Goal: Book appointment/travel/reservation

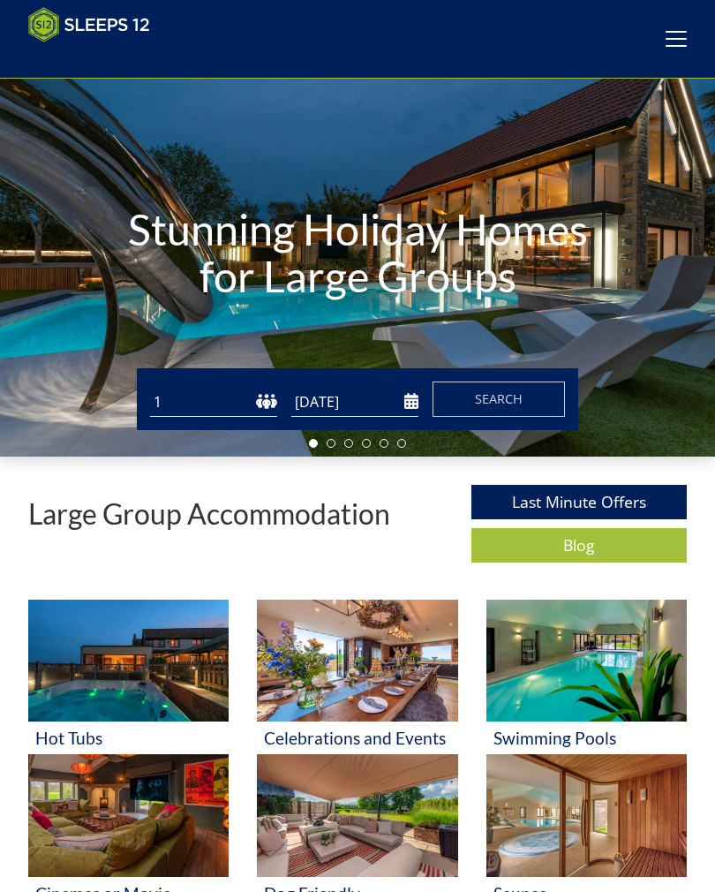
scroll to position [83, 0]
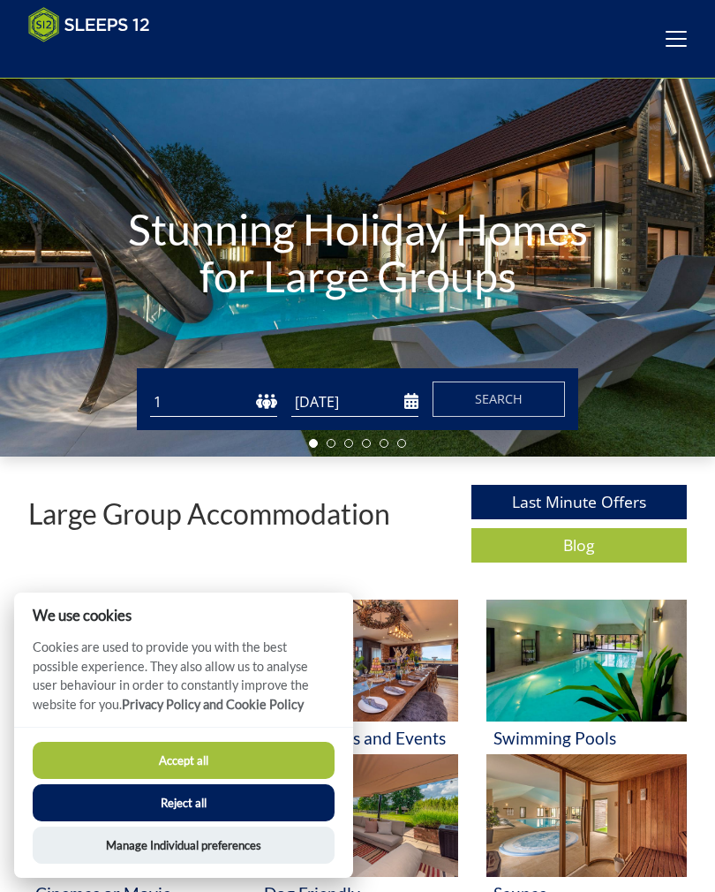
click at [367, 402] on input "[DATE]" at bounding box center [354, 402] width 127 height 29
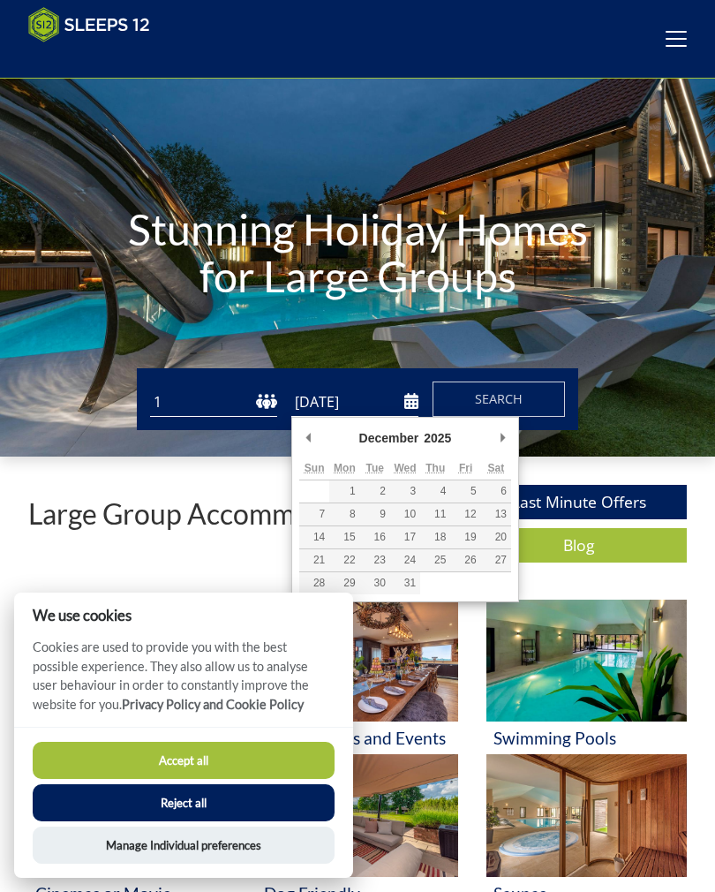
type input "[DATE]"
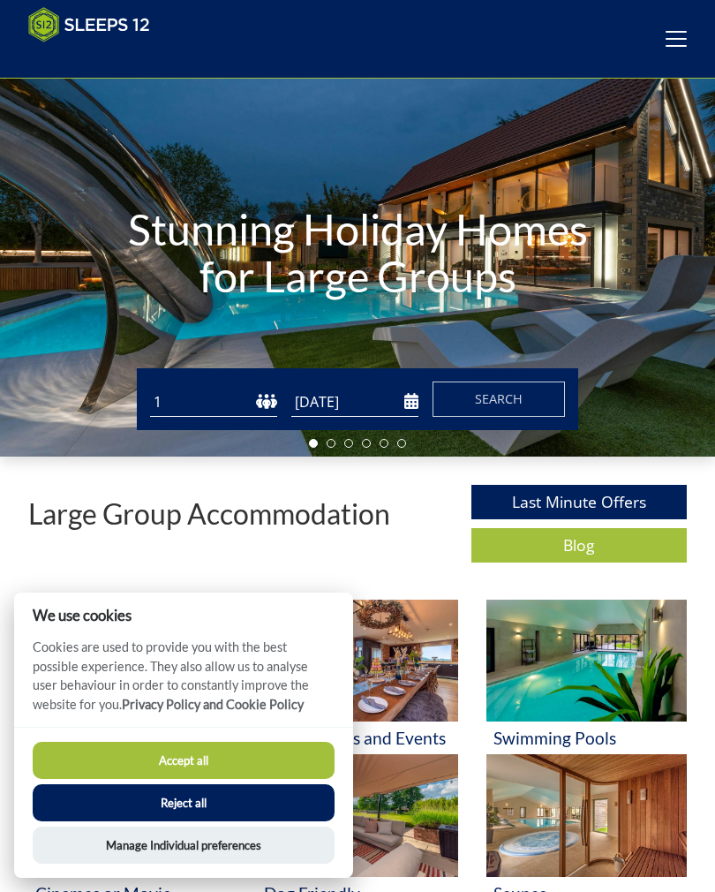
click at [263, 406] on select "1 2 3 4 5 6 7 8 9 10 11 12 13 14 15 16 17 18 19 20 21 22 23 24 25 26 27 28 29 3…" at bounding box center [213, 402] width 127 height 29
select select "14"
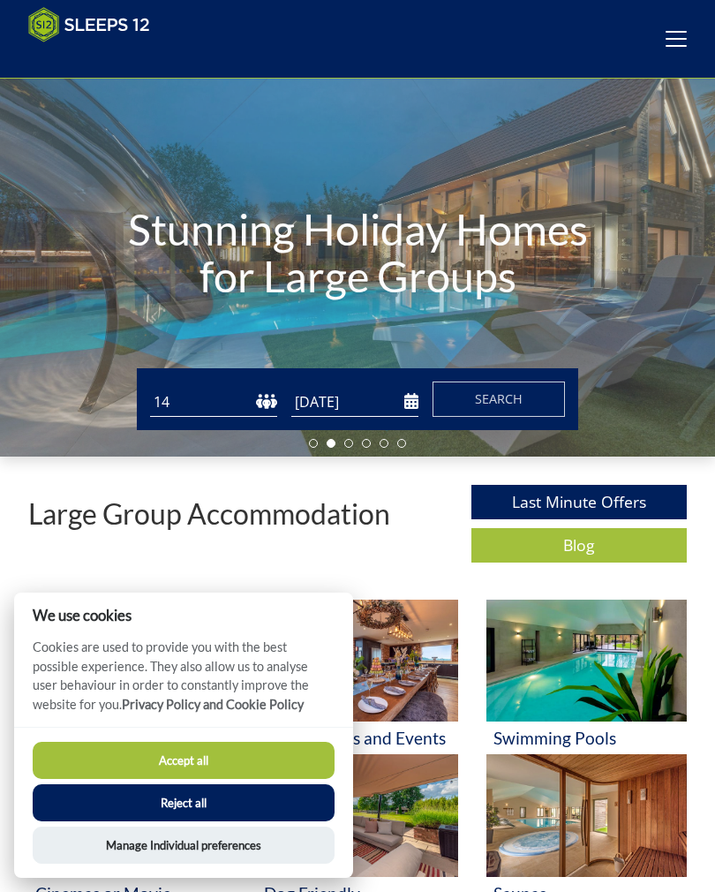
click at [533, 404] on button "Search" at bounding box center [499, 398] width 132 height 35
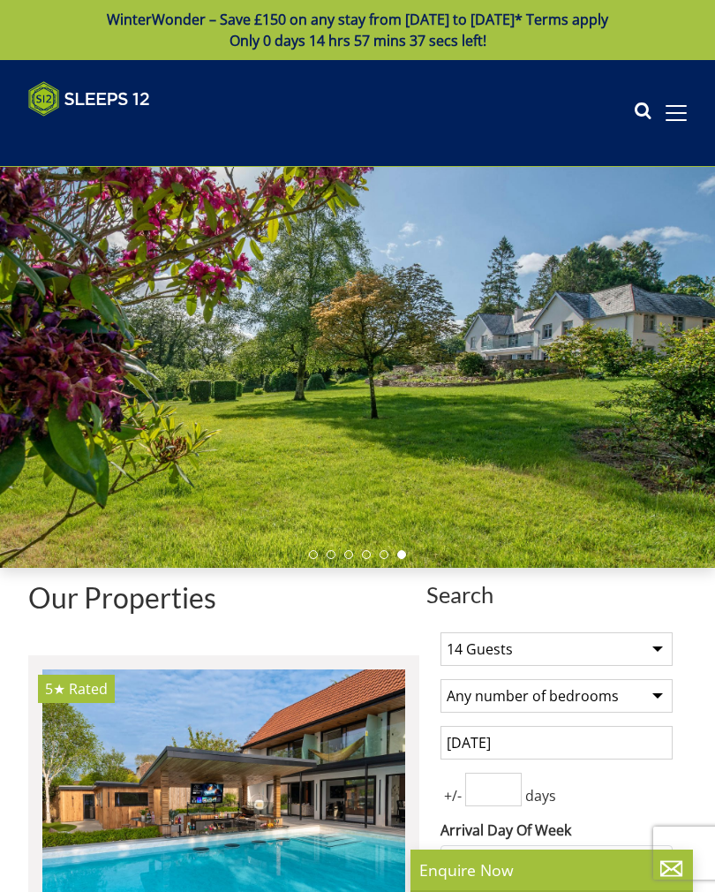
click at [688, 249] on div at bounding box center [357, 367] width 715 height 401
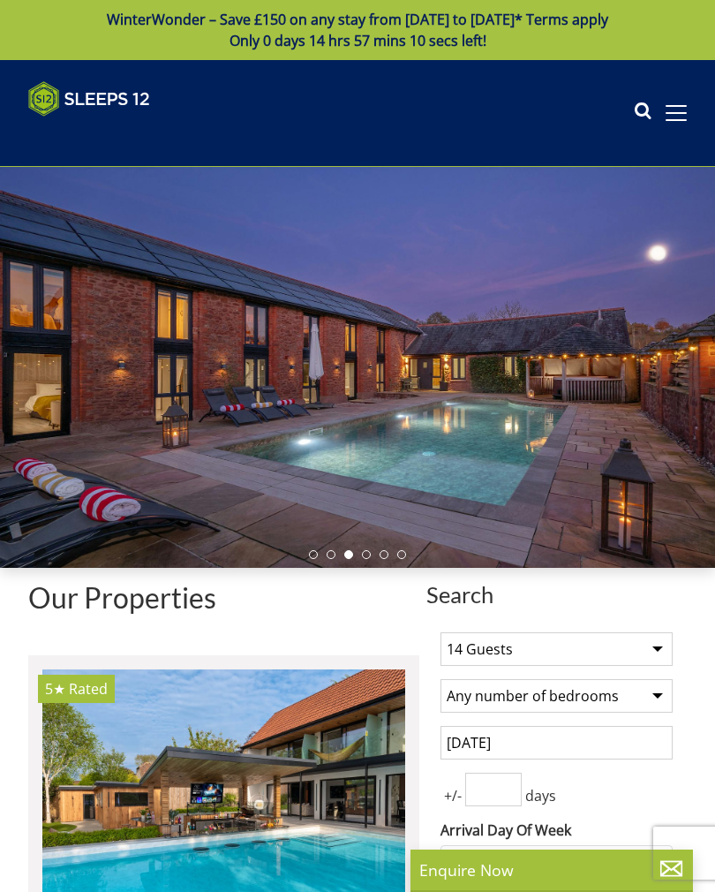
click at [636, 250] on div at bounding box center [357, 367] width 715 height 401
click at [670, 261] on div at bounding box center [357, 367] width 715 height 401
click at [688, 249] on div at bounding box center [357, 367] width 715 height 401
click at [676, 130] on div "Search Menu Properties My Booking Contact Us [PHONE_NUMBER] Search Check Availa…" at bounding box center [357, 113] width 715 height 64
select select "14"
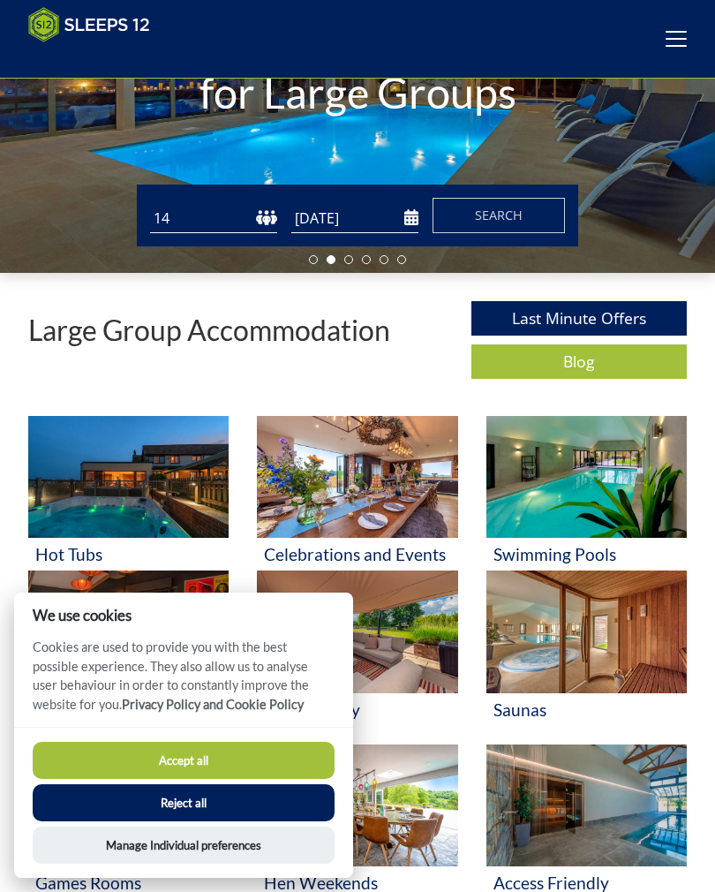
scroll to position [268, 0]
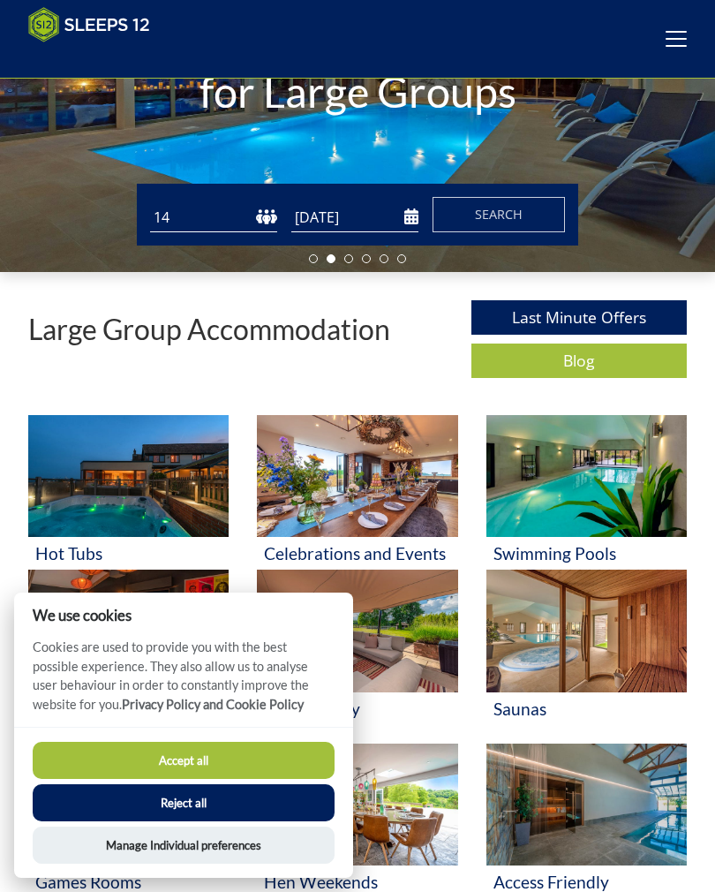
click at [414, 216] on input "[DATE]" at bounding box center [354, 217] width 127 height 29
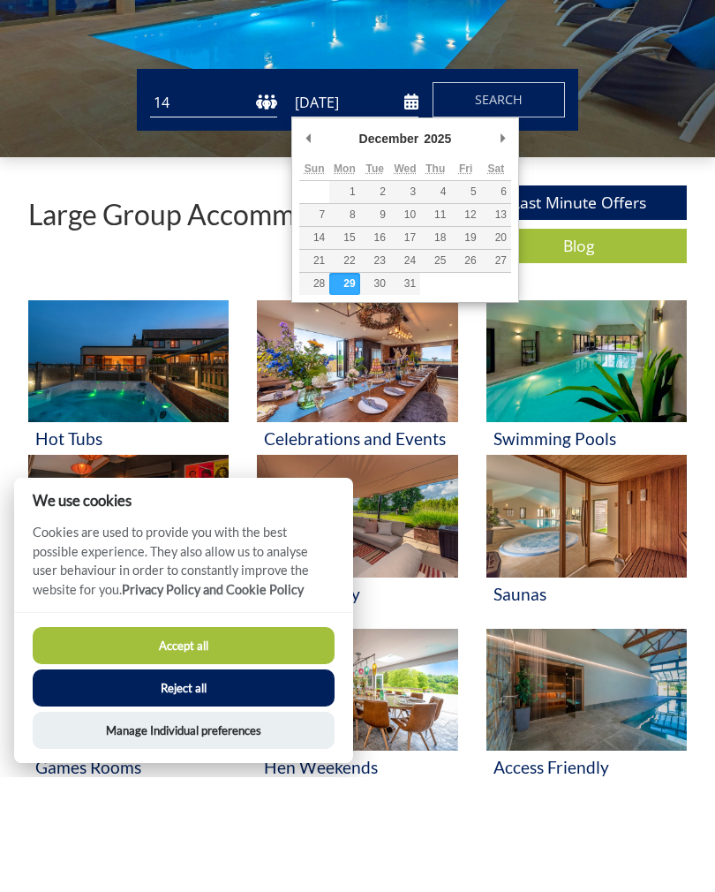
click at [596, 154] on div "Stunning Holiday Homes for Large Groups" at bounding box center [357, 71] width 715 height 401
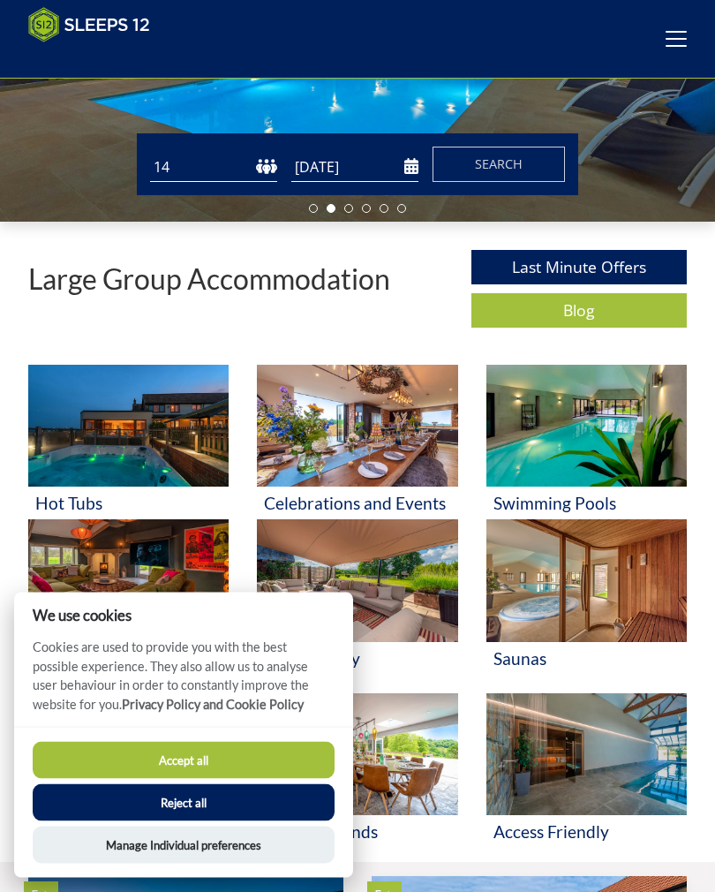
scroll to position [318, 0]
click at [242, 779] on button "Accept all" at bounding box center [184, 760] width 302 height 37
click at [233, 779] on button "Accept all" at bounding box center [184, 760] width 302 height 37
click at [271, 779] on button "Accept all" at bounding box center [184, 760] width 302 height 37
click at [297, 779] on button "Accept all" at bounding box center [184, 760] width 302 height 37
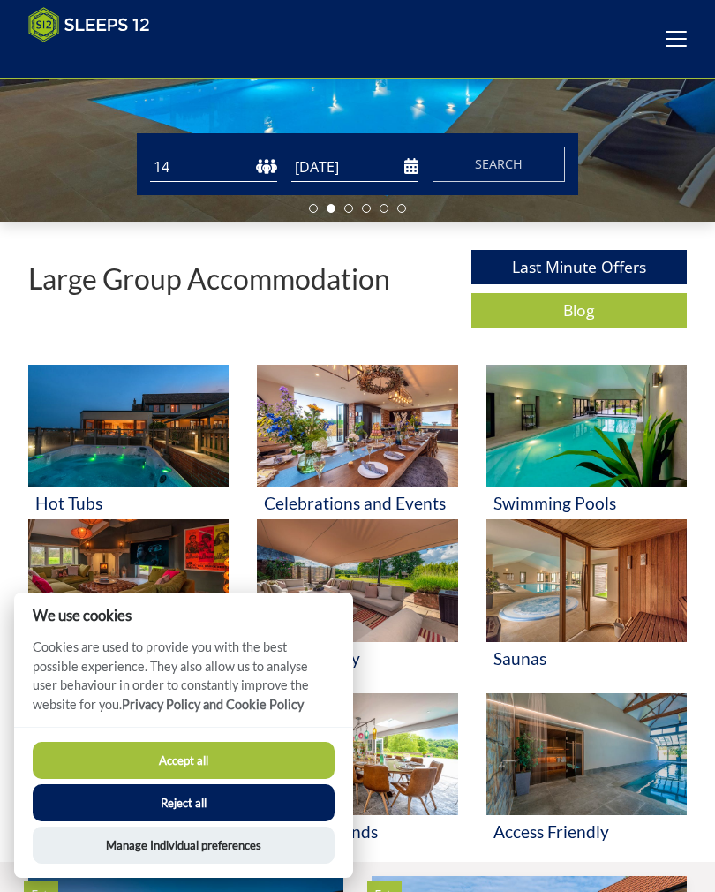
click at [288, 779] on button "Accept all" at bounding box center [184, 760] width 302 height 37
click at [276, 821] on button "Reject all" at bounding box center [184, 802] width 302 height 37
click at [279, 821] on button "Reject all" at bounding box center [184, 802] width 302 height 37
click at [277, 821] on button "Reject all" at bounding box center [184, 802] width 302 height 37
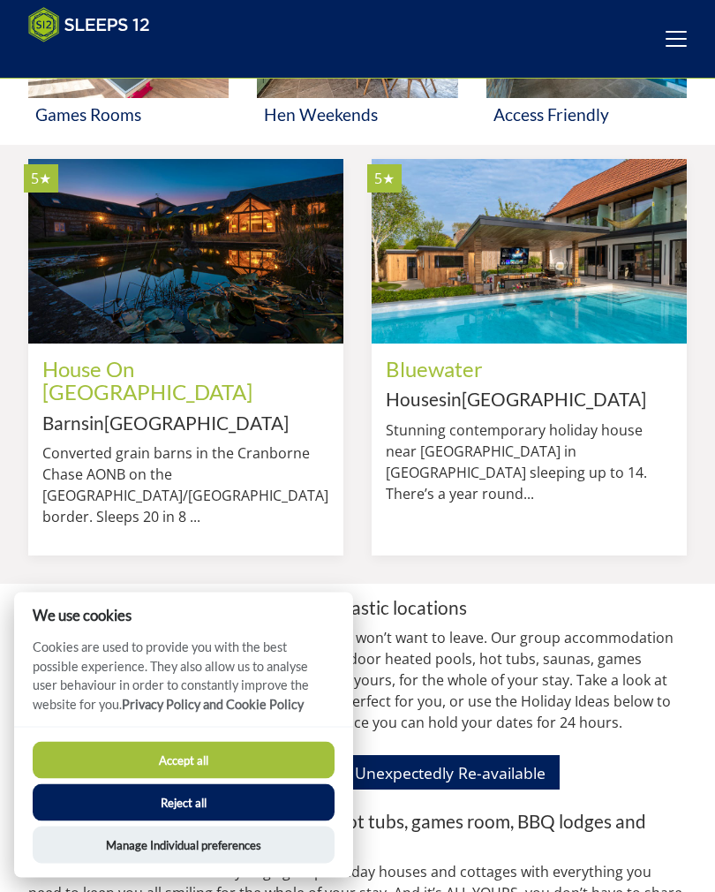
scroll to position [1035, 0]
click at [250, 321] on img at bounding box center [185, 251] width 315 height 184
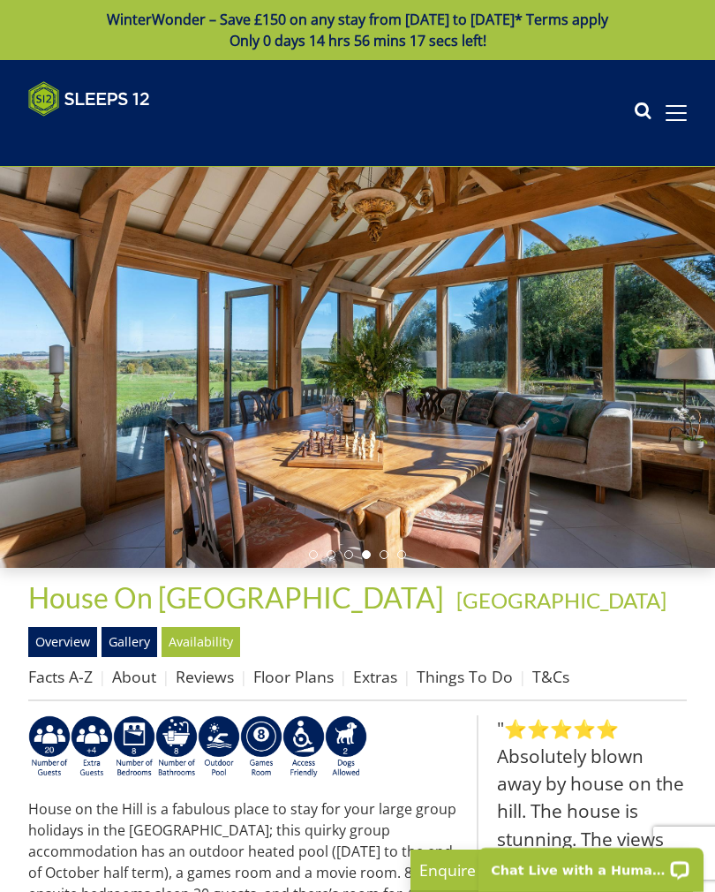
click at [651, 493] on div at bounding box center [357, 367] width 715 height 401
click at [633, 471] on div at bounding box center [357, 367] width 715 height 401
click at [621, 482] on div at bounding box center [357, 367] width 715 height 401
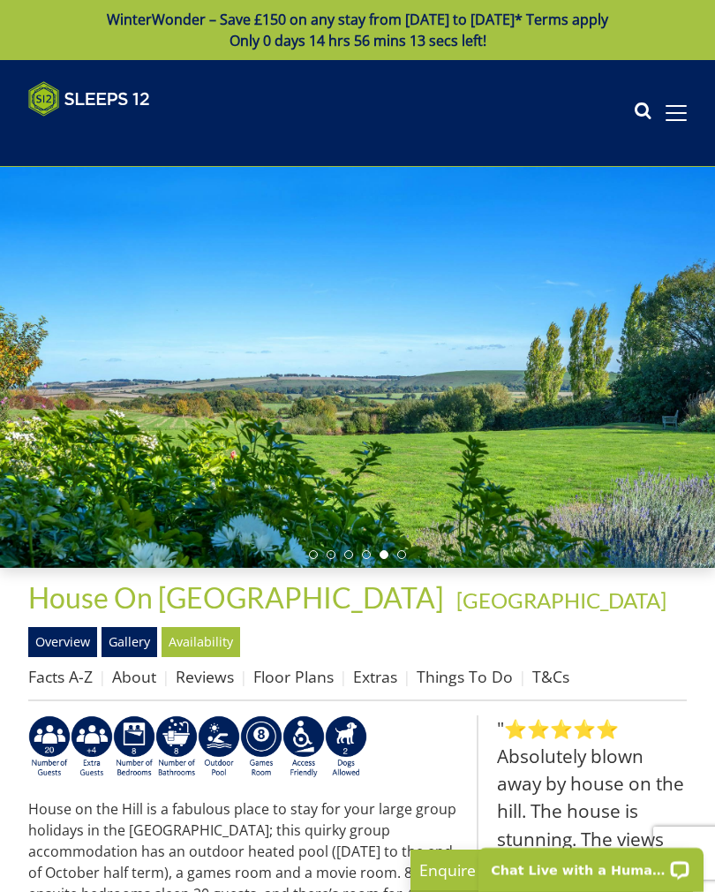
click at [617, 483] on div at bounding box center [357, 367] width 715 height 401
click at [628, 493] on div at bounding box center [357, 367] width 715 height 401
click at [604, 498] on div at bounding box center [357, 367] width 715 height 401
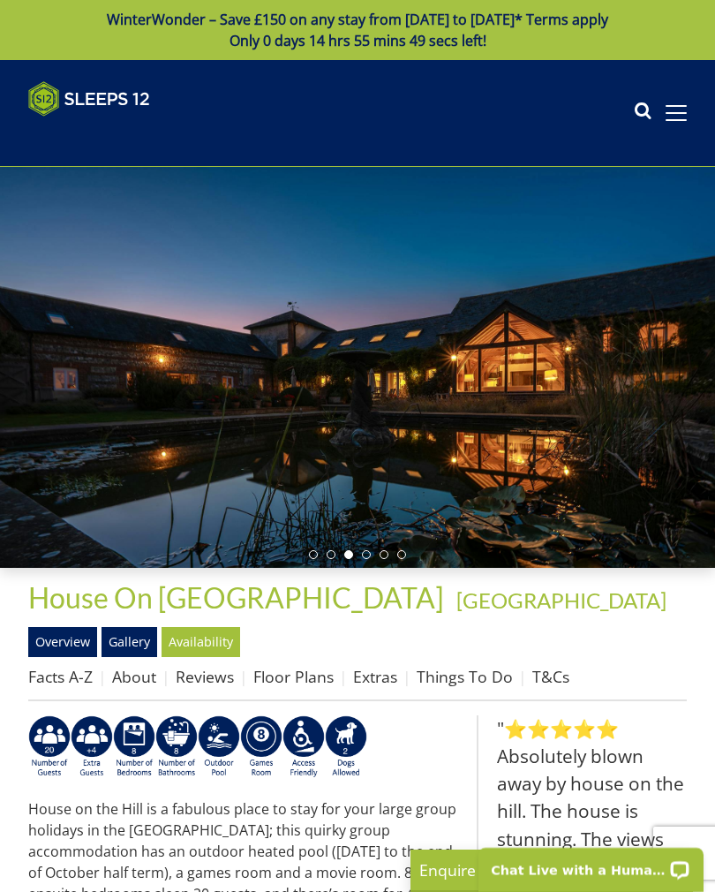
click at [134, 640] on link "Gallery" at bounding box center [130, 642] width 56 height 30
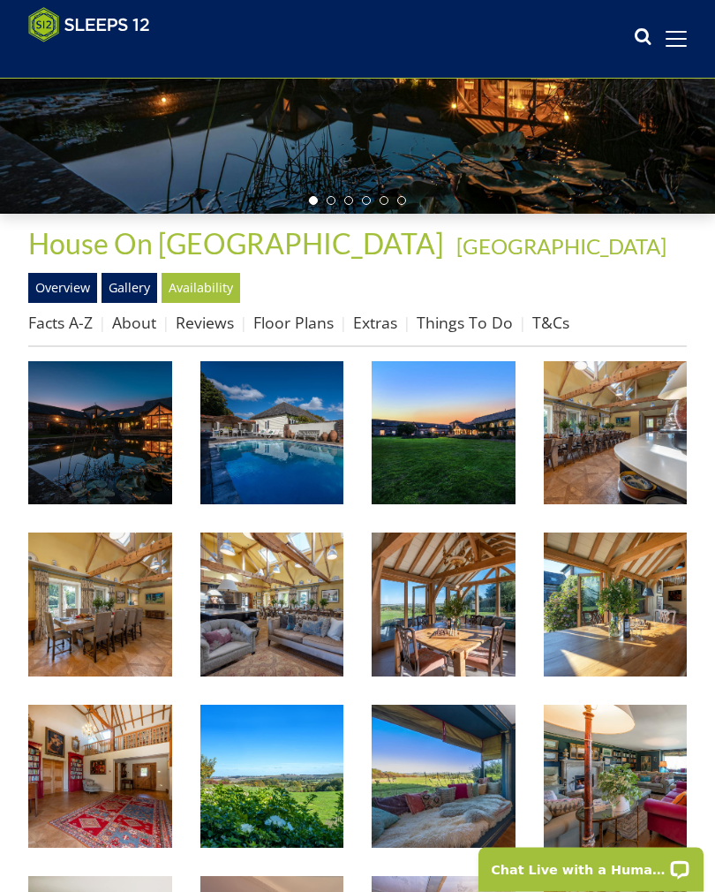
scroll to position [321, 0]
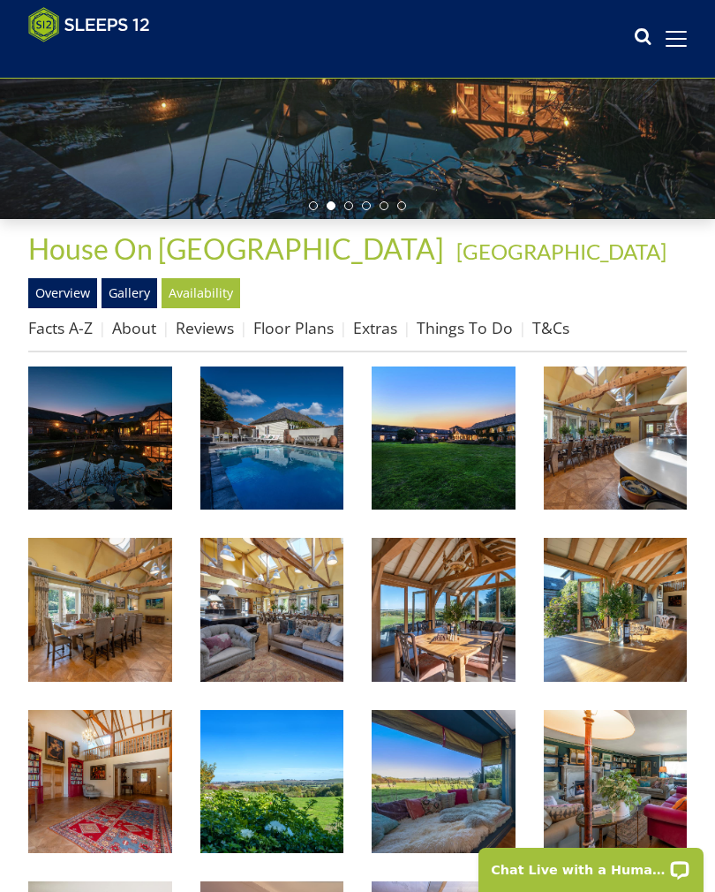
click at [639, 473] on img at bounding box center [616, 438] width 144 height 144
